Goal: Contribute content

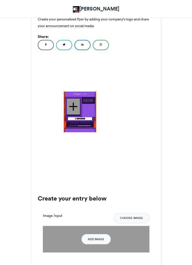
scroll to position [156, 0]
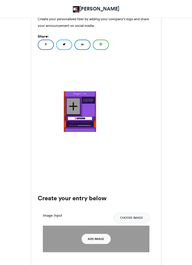
click at [103, 239] on button "Add Image" at bounding box center [96, 239] width 29 height 10
click at [100, 240] on button "Add Image" at bounding box center [96, 239] width 29 height 10
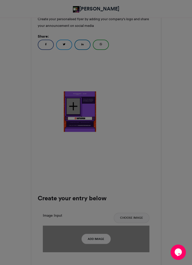
scroll to position [166, 0]
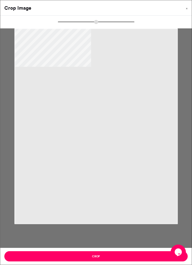
type input "******"
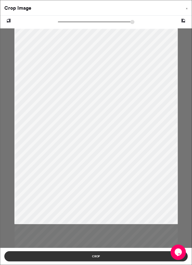
click at [128, 258] on button "Crop" at bounding box center [96, 256] width 184 height 10
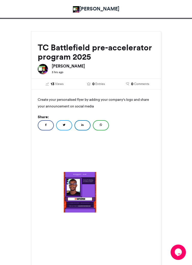
scroll to position [76, 0]
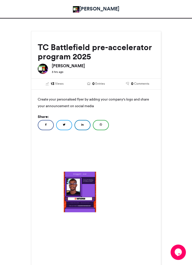
click at [84, 199] on img at bounding box center [80, 192] width 32 height 41
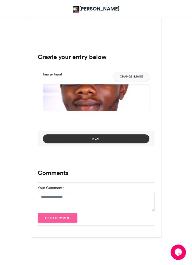
click at [123, 141] on button "Next" at bounding box center [96, 138] width 107 height 9
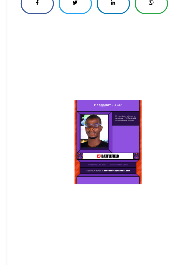
scroll to position [79, 0]
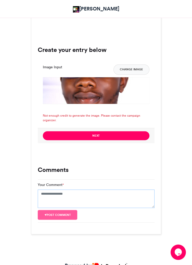
click at [123, 200] on textarea "Your Comment *" at bounding box center [96, 198] width 117 height 18
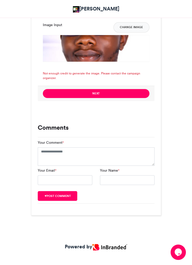
scroll to position [346, 0]
